Goal: Task Accomplishment & Management: Use online tool/utility

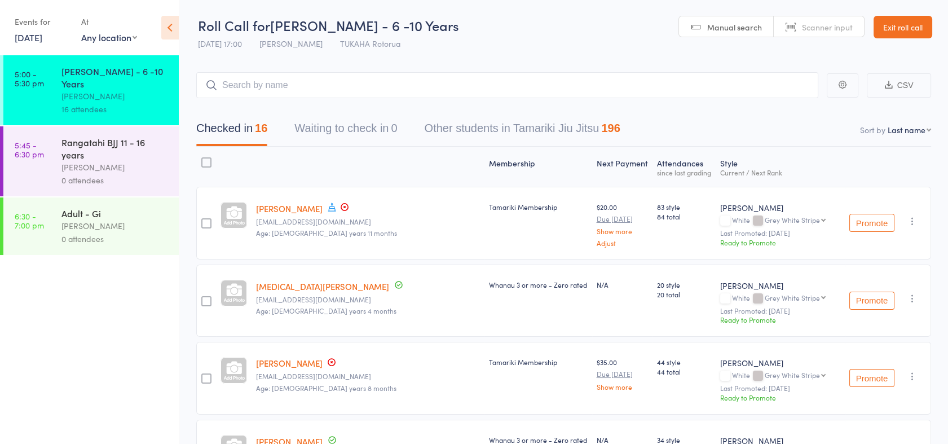
click at [108, 136] on div "Rangatahi BJJ 11 - 16 years" at bounding box center [115, 148] width 108 height 25
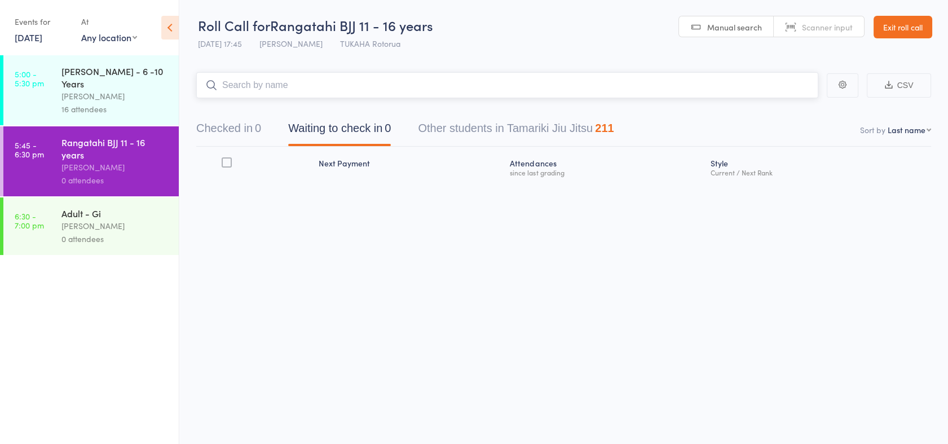
click at [240, 85] on input "search" at bounding box center [507, 85] width 622 height 26
type input "lyric"
click at [781, 111] on link "Drop in" at bounding box center [788, 108] width 37 height 17
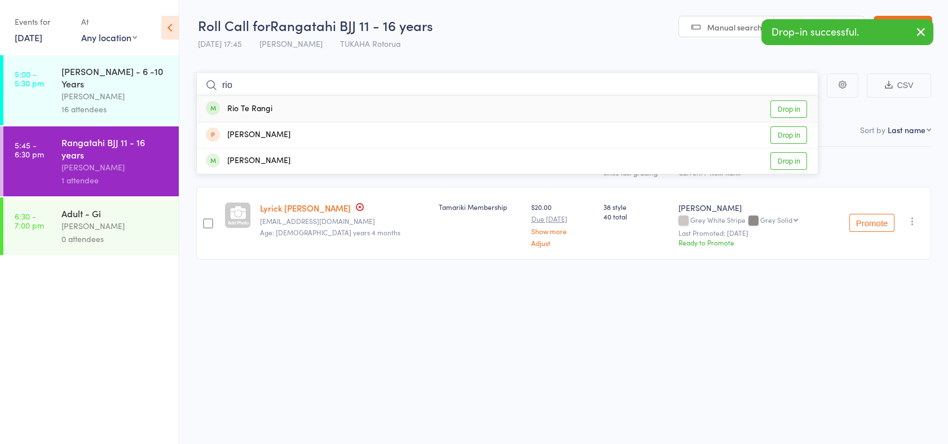
type input "rio"
click at [781, 111] on link "Drop in" at bounding box center [788, 108] width 37 height 17
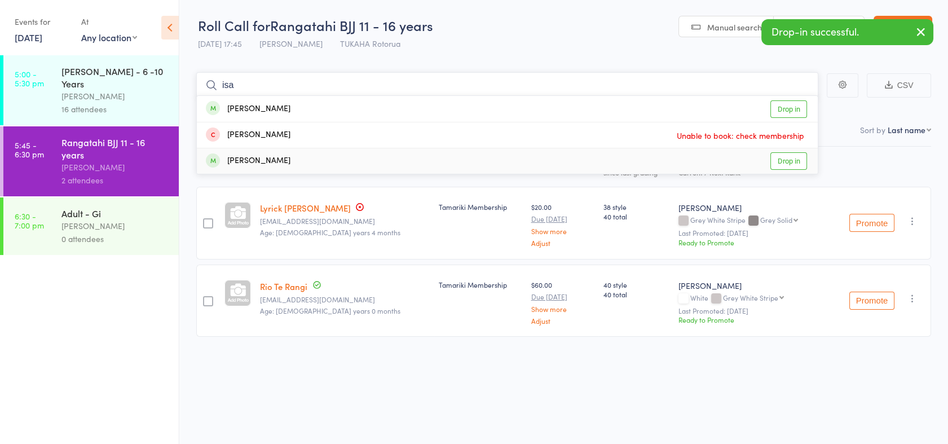
type input "isa"
click at [787, 163] on link "Drop in" at bounding box center [788, 160] width 37 height 17
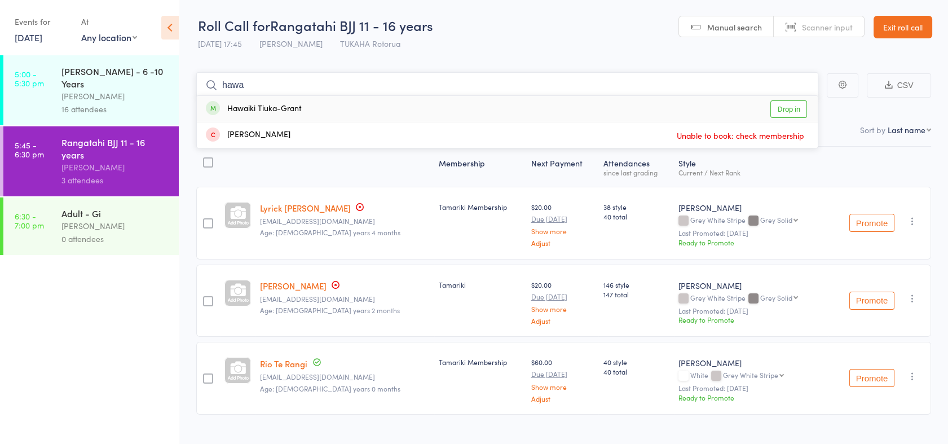
type input "hawa"
click at [782, 108] on link "Drop in" at bounding box center [788, 108] width 37 height 17
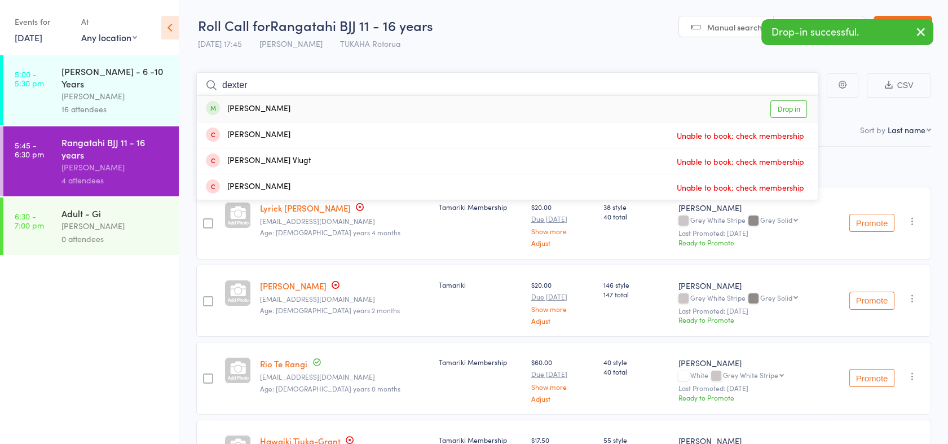
type input "dexter"
click at [777, 108] on link "Drop in" at bounding box center [788, 108] width 37 height 17
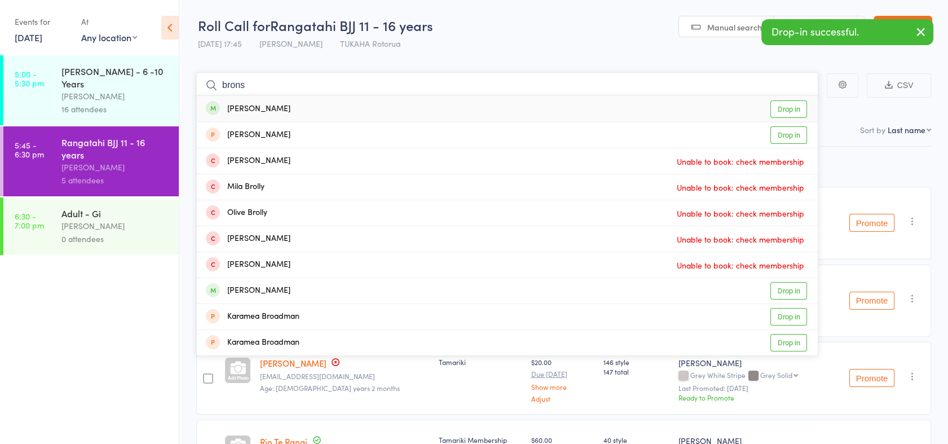
type input "brons"
click at [777, 108] on link "Drop in" at bounding box center [788, 108] width 37 height 17
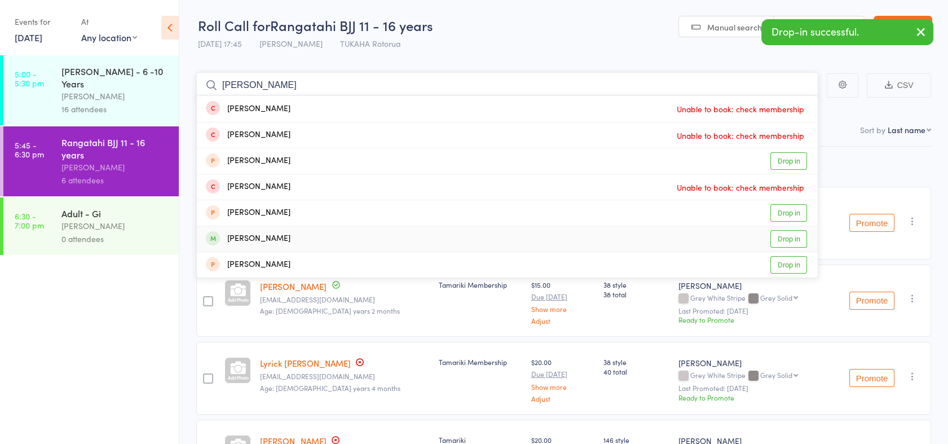
type input "[PERSON_NAME]"
click at [794, 239] on link "Drop in" at bounding box center [788, 238] width 37 height 17
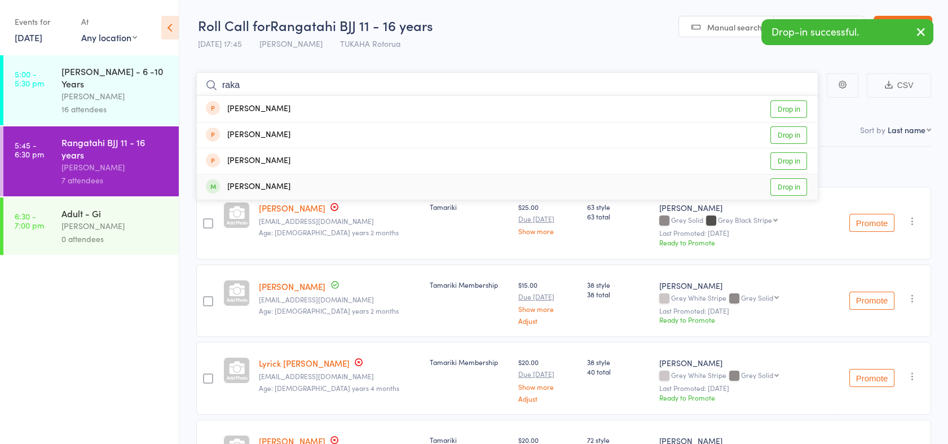
type input "raka"
click at [784, 188] on link "Drop in" at bounding box center [788, 186] width 37 height 17
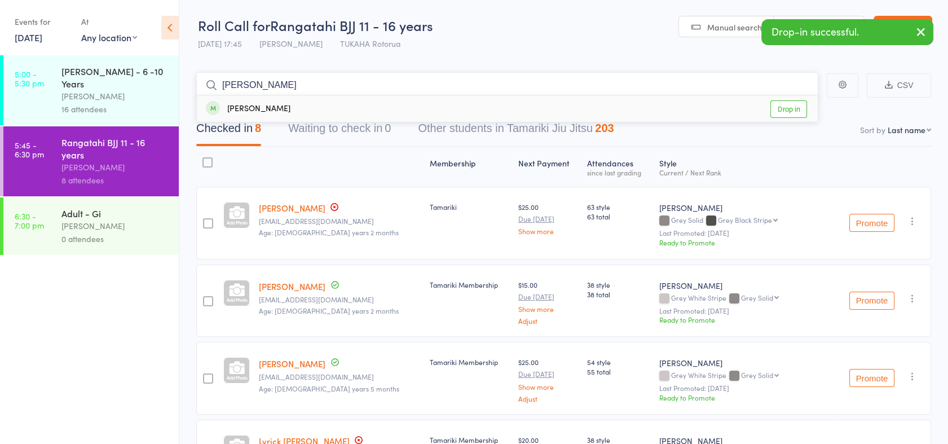
type input "[PERSON_NAME]"
click at [776, 109] on link "Drop in" at bounding box center [788, 108] width 37 height 17
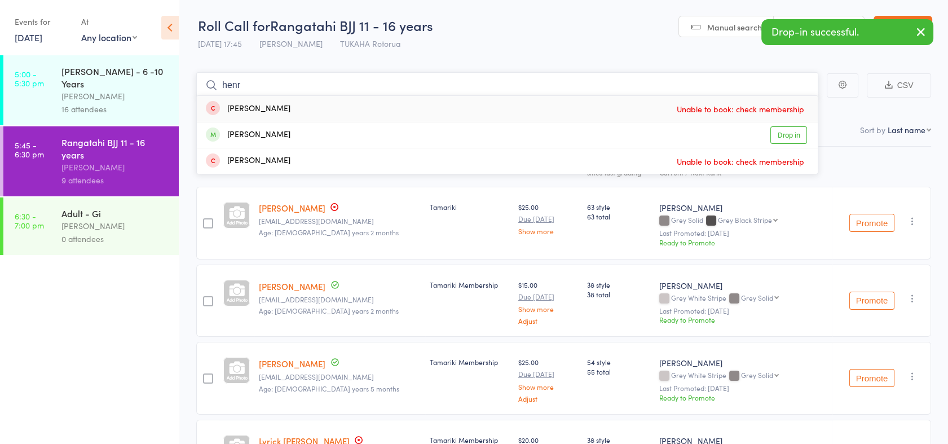
type input "henr"
click at [795, 142] on link "Drop in" at bounding box center [788, 134] width 37 height 17
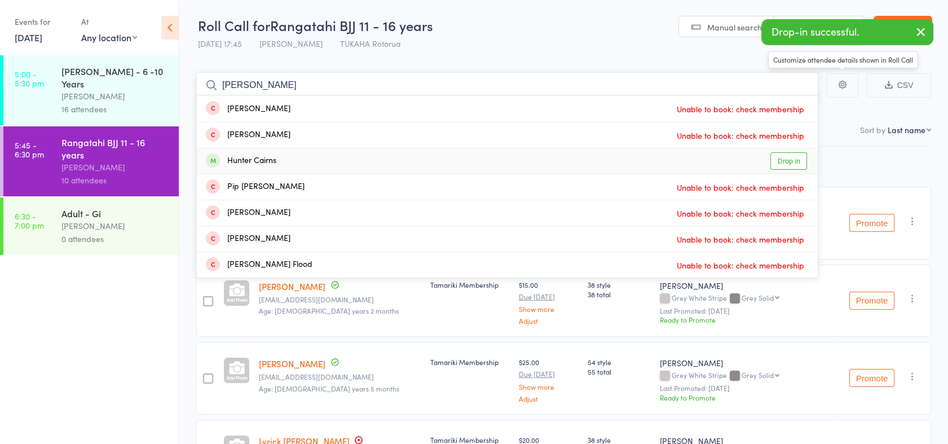
type input "[PERSON_NAME]"
click at [790, 162] on link "Drop in" at bounding box center [788, 160] width 37 height 17
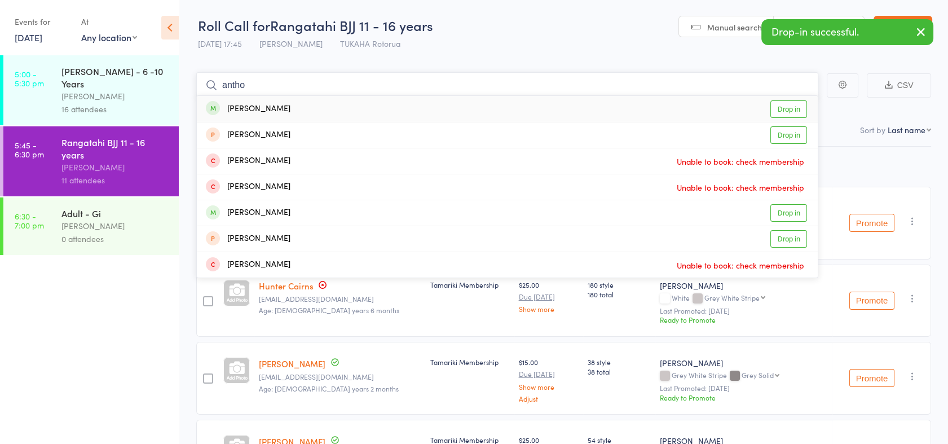
type input "antho"
click at [779, 108] on link "Drop in" at bounding box center [788, 108] width 37 height 17
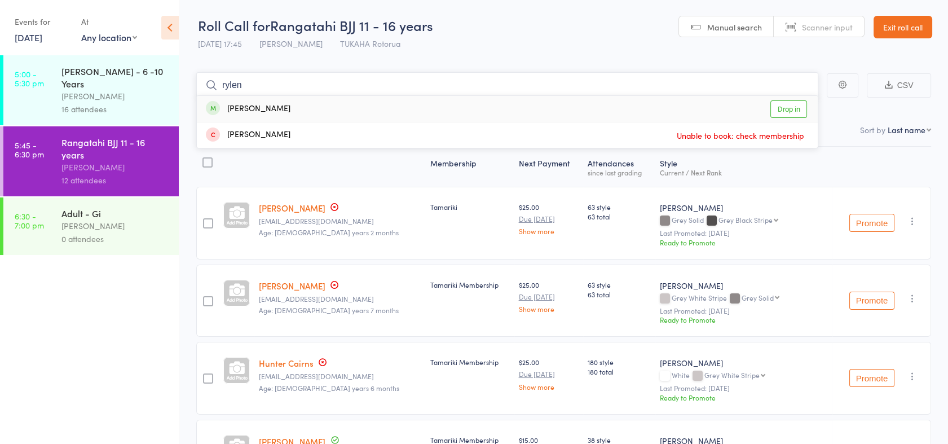
type input "rylen"
click at [785, 117] on link "Drop in" at bounding box center [788, 108] width 37 height 17
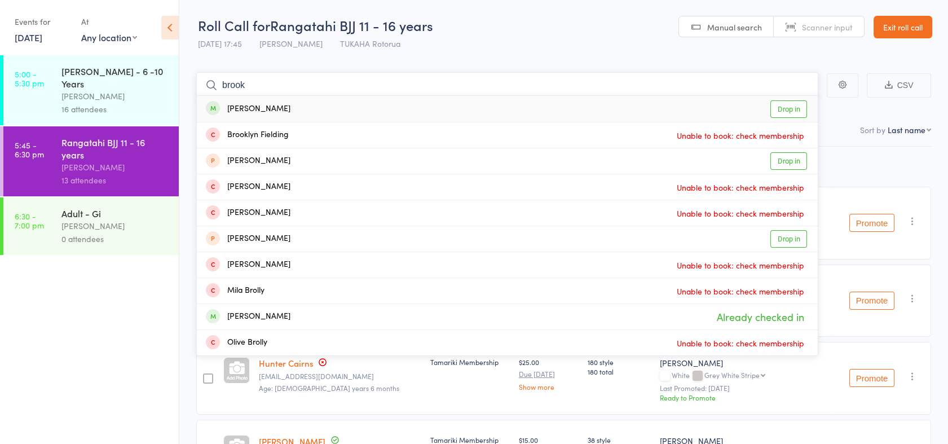
type input "brook"
click at [783, 113] on link "Drop in" at bounding box center [788, 108] width 37 height 17
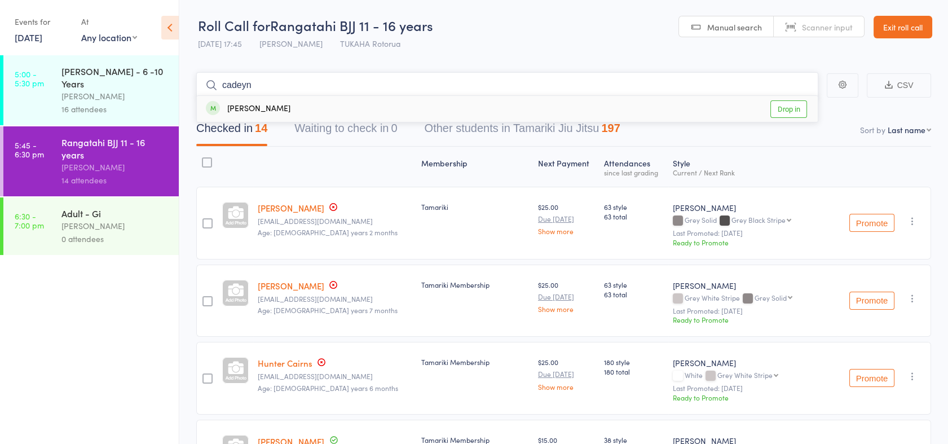
type input "cadeyn"
click at [778, 107] on link "Drop in" at bounding box center [788, 108] width 37 height 17
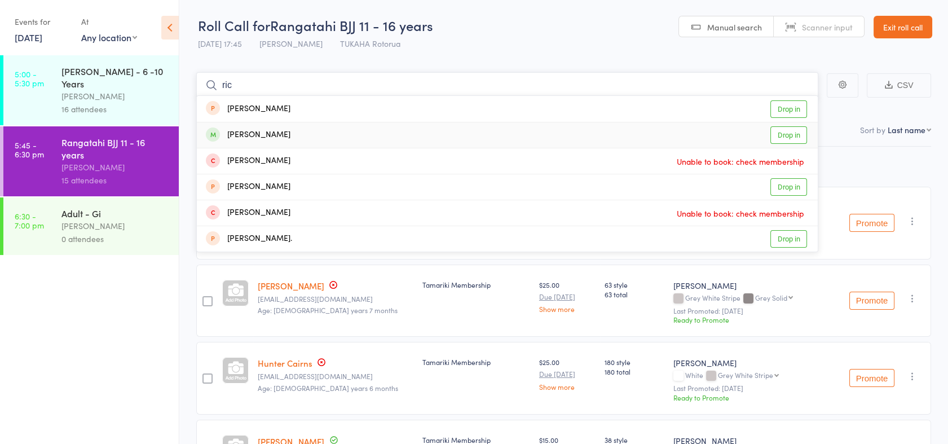
type input "ric"
click at [780, 131] on link "Drop in" at bounding box center [788, 134] width 37 height 17
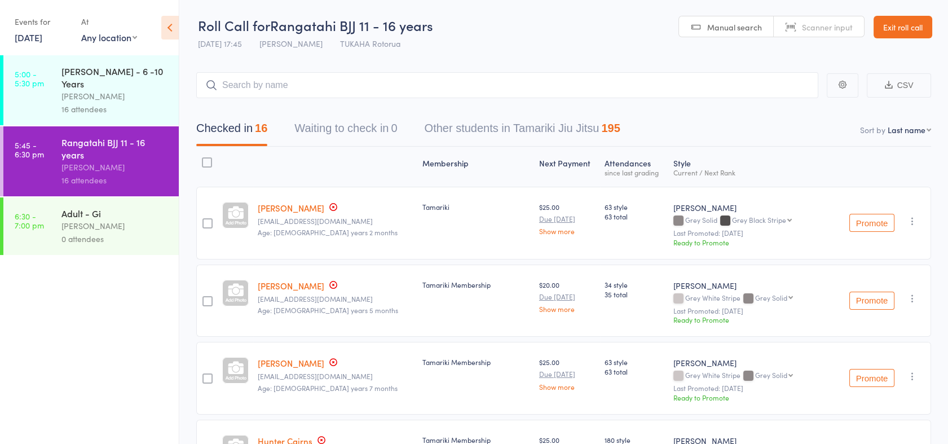
click at [121, 103] on div "16 attendees" at bounding box center [115, 109] width 108 height 13
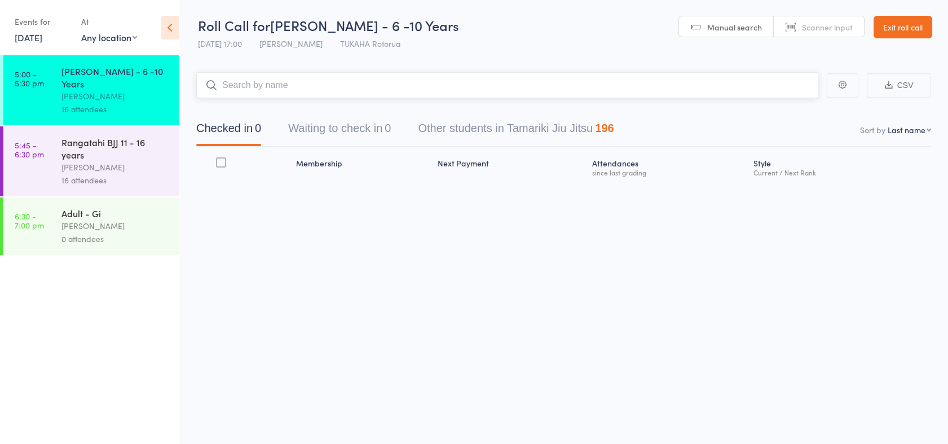
click at [290, 92] on input "search" at bounding box center [507, 85] width 622 height 26
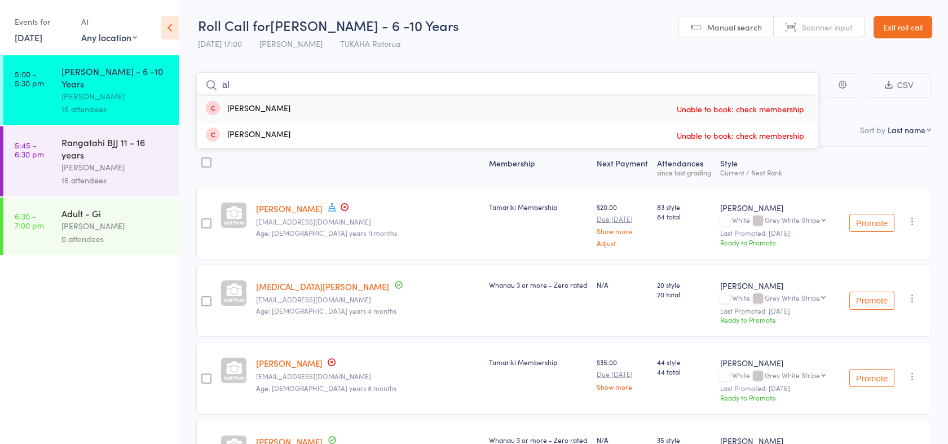
type input "a"
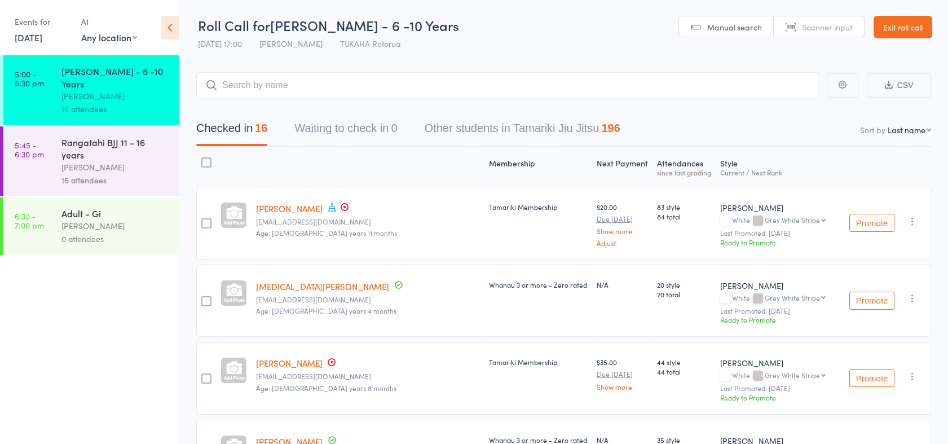
click at [307, 83] on input "search" at bounding box center [507, 85] width 622 height 26
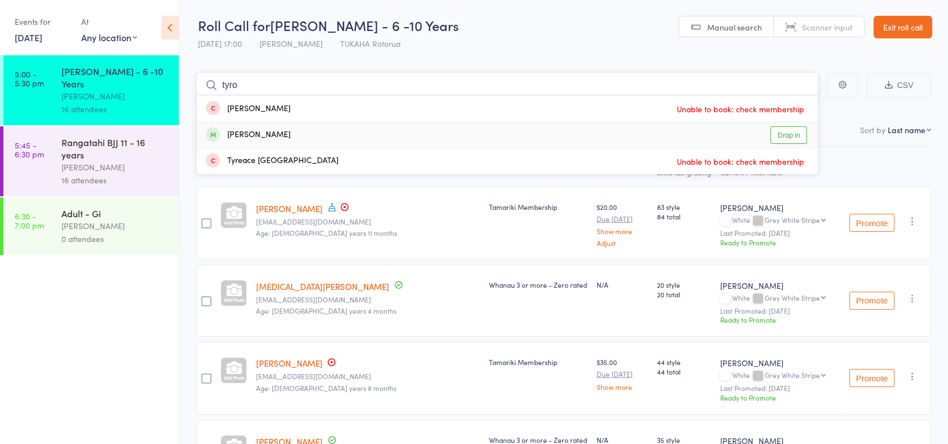
type input "tyro"
click at [787, 134] on link "Drop in" at bounding box center [788, 134] width 37 height 17
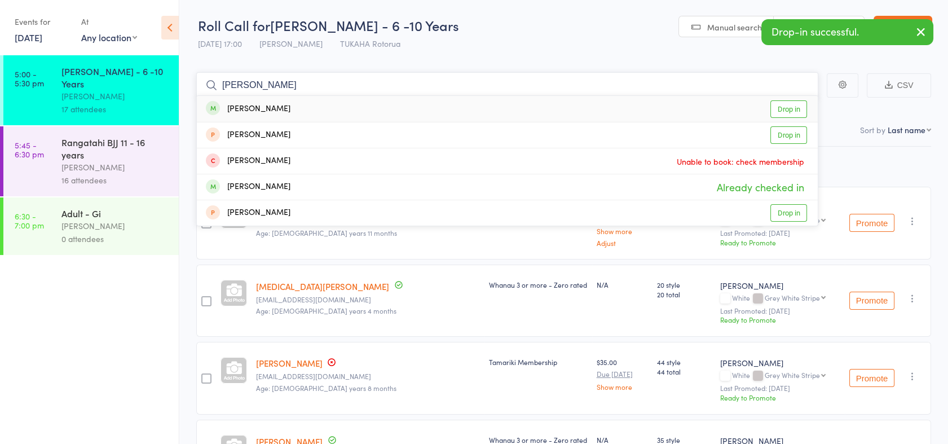
type input "[PERSON_NAME]"
click at [793, 110] on link "Drop in" at bounding box center [788, 108] width 37 height 17
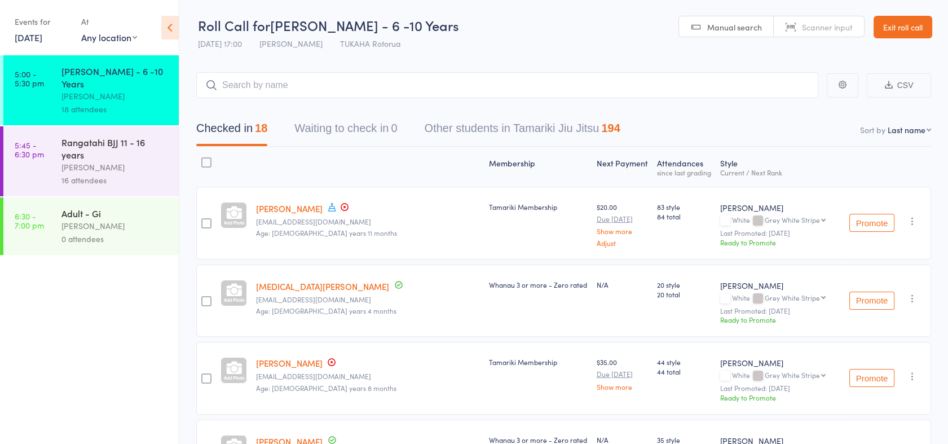
click at [59, 197] on link "6:30 - 7:00 pm Adult - Gi [PERSON_NAME] 0 attendees" at bounding box center [90, 226] width 175 height 58
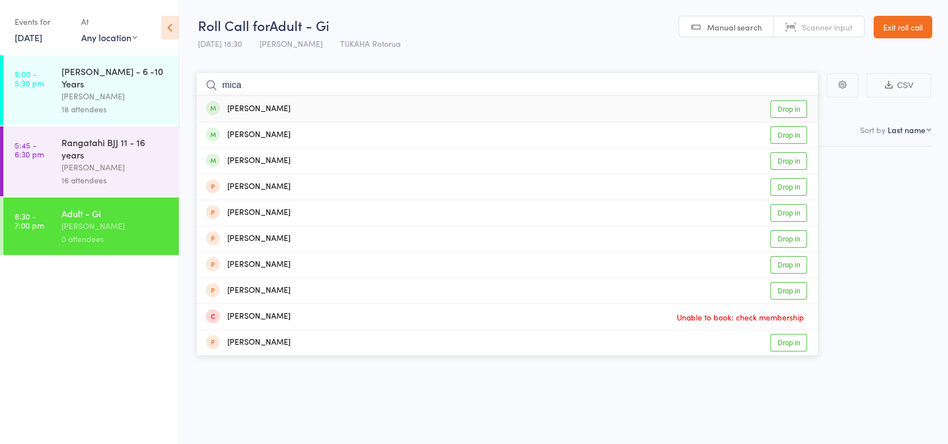
type input "mica"
click at [784, 111] on link "Drop in" at bounding box center [788, 108] width 37 height 17
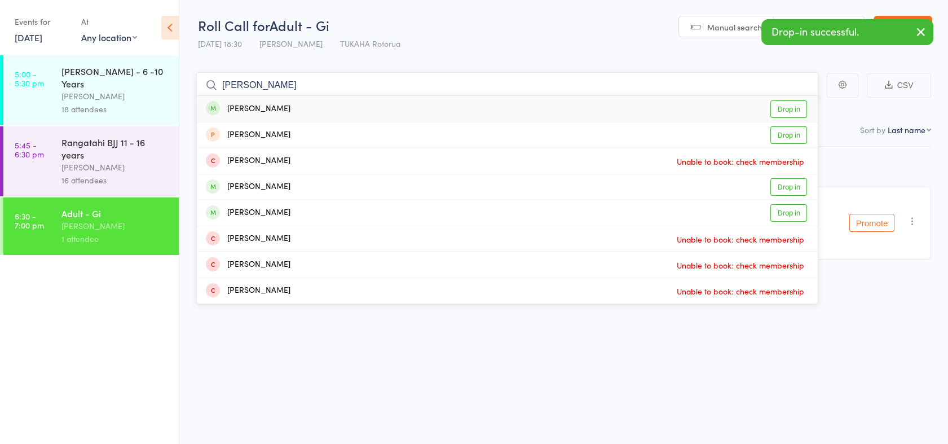
type input "[PERSON_NAME]"
click at [783, 110] on link "Drop in" at bounding box center [788, 108] width 37 height 17
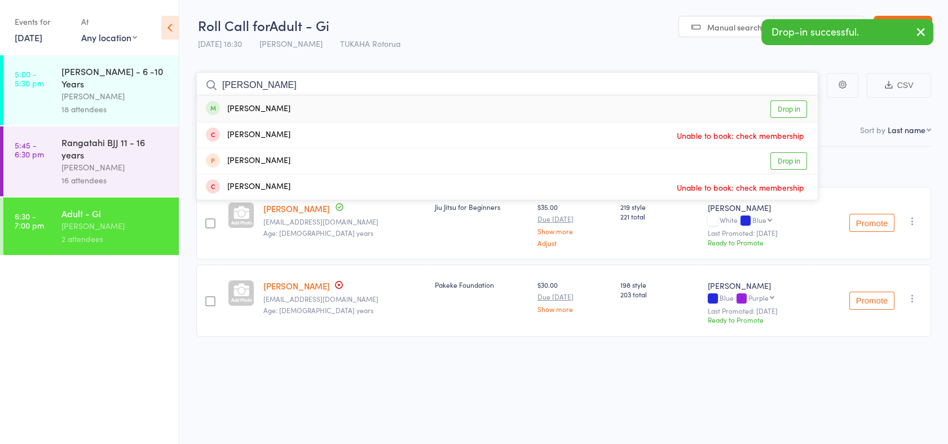
type input "[PERSON_NAME]"
click at [783, 110] on link "Drop in" at bounding box center [788, 108] width 37 height 17
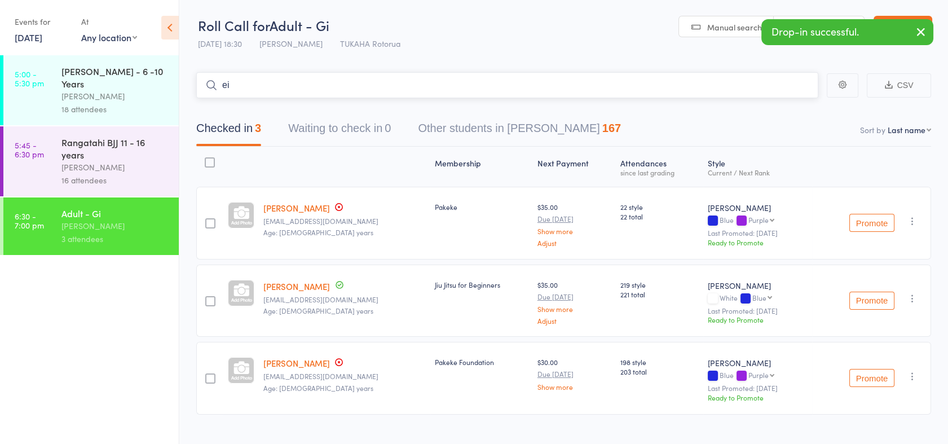
type input "e"
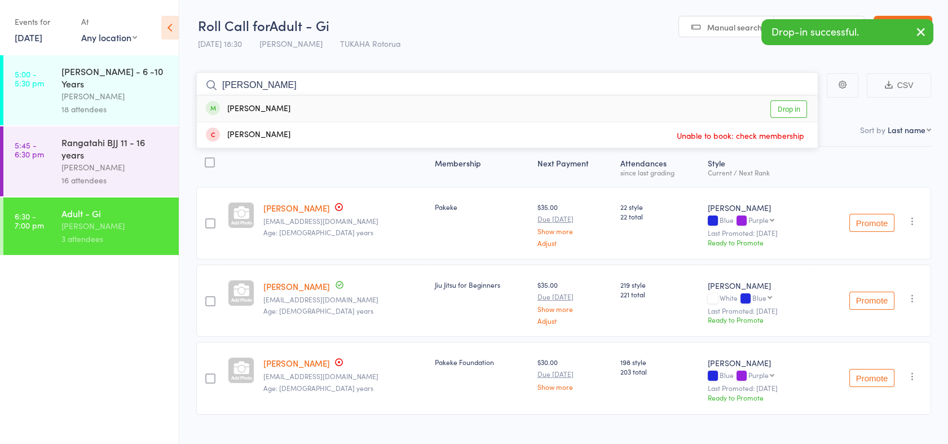
type input "[PERSON_NAME]"
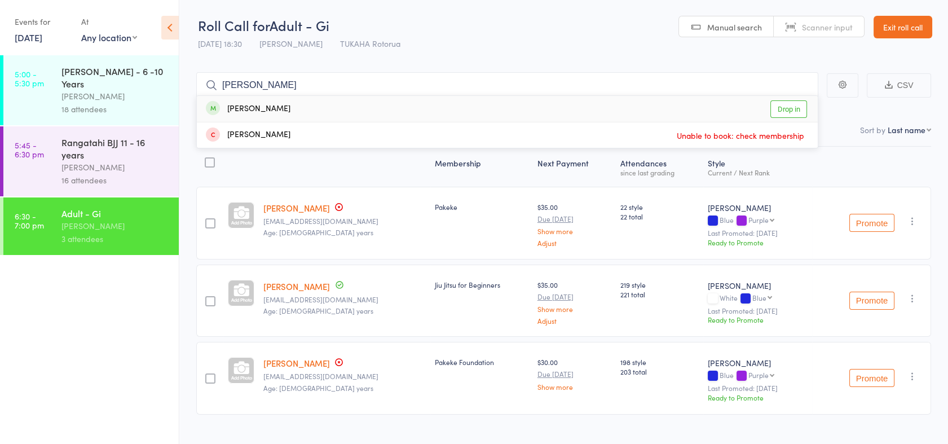
click at [802, 107] on link "Drop in" at bounding box center [788, 108] width 37 height 17
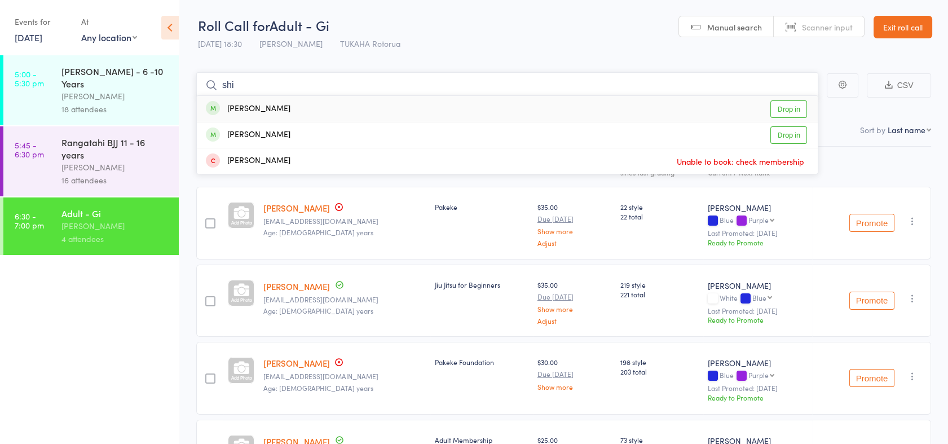
type input "shi"
click at [803, 114] on link "Drop in" at bounding box center [788, 108] width 37 height 17
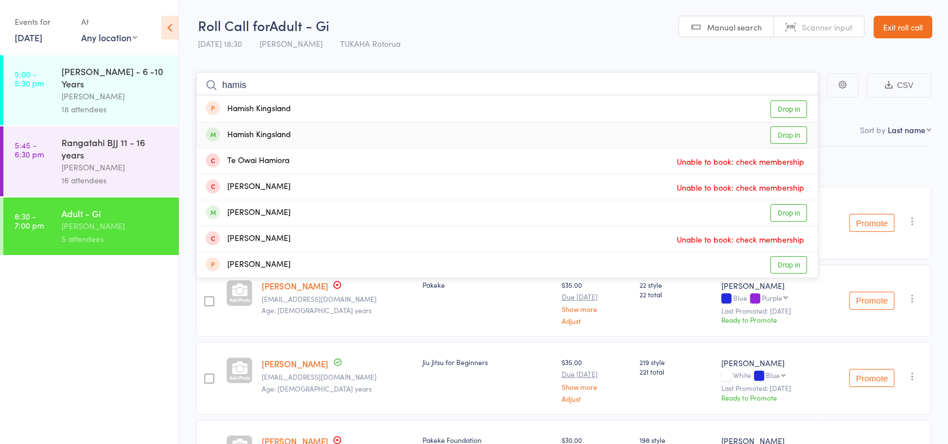
type input "hamis"
click at [796, 136] on link "Drop in" at bounding box center [788, 134] width 37 height 17
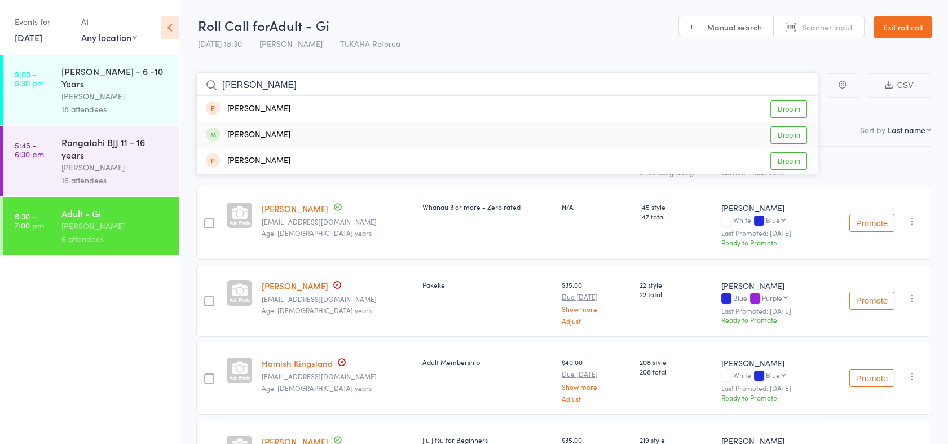
type input "[PERSON_NAME]"
click at [792, 135] on link "Drop in" at bounding box center [788, 134] width 37 height 17
